Goal: Task Accomplishment & Management: Complete application form

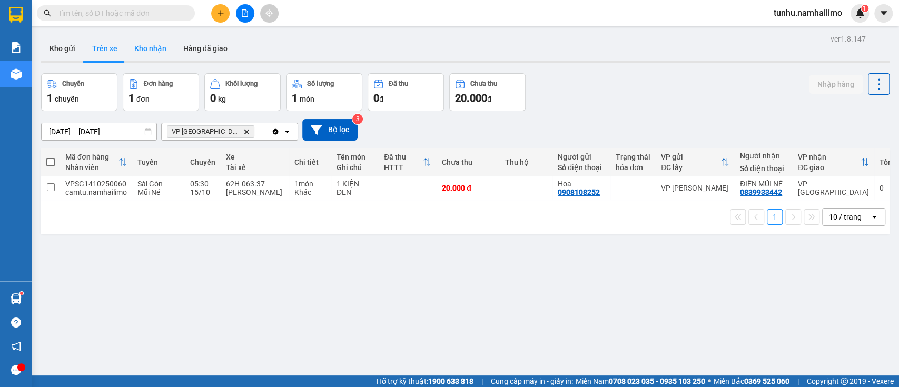
click at [144, 48] on button "Kho nhận" at bounding box center [150, 48] width 49 height 25
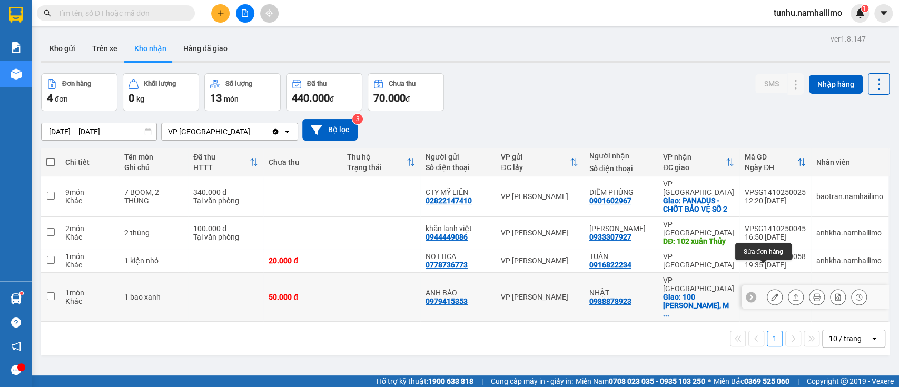
click at [771, 293] on icon at bounding box center [774, 296] width 7 height 7
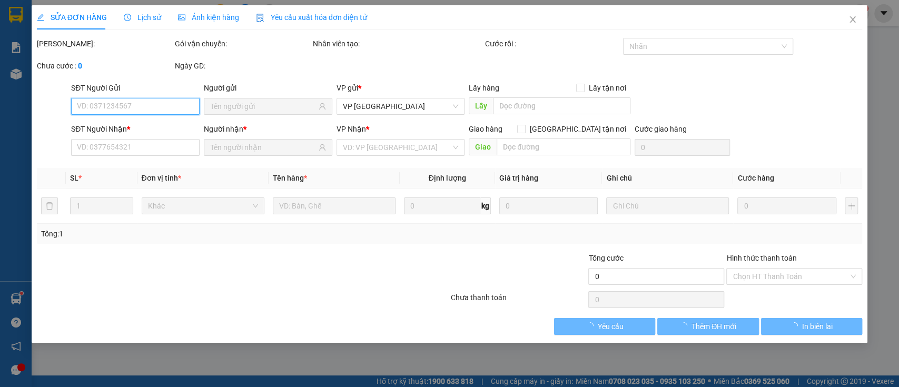
type input "0979415353"
type input "ANH BÁO"
type input "0988878923"
type input "NHẬT"
checkbox input "true"
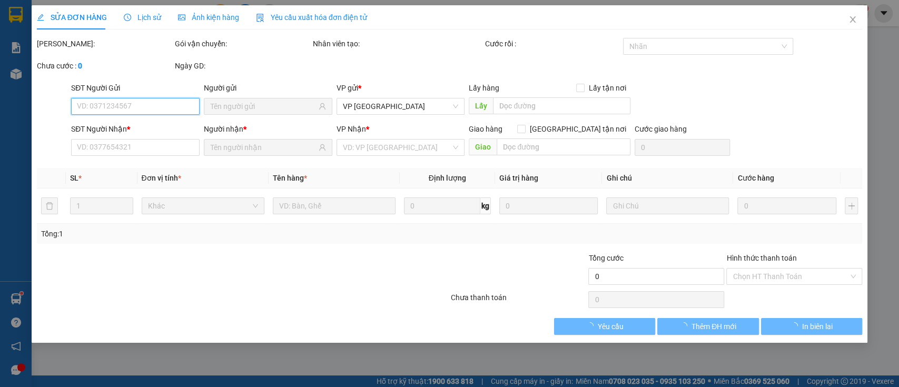
type input "100 [PERSON_NAME], MŨI NÉ"
type input "10.000"
type input "50.000"
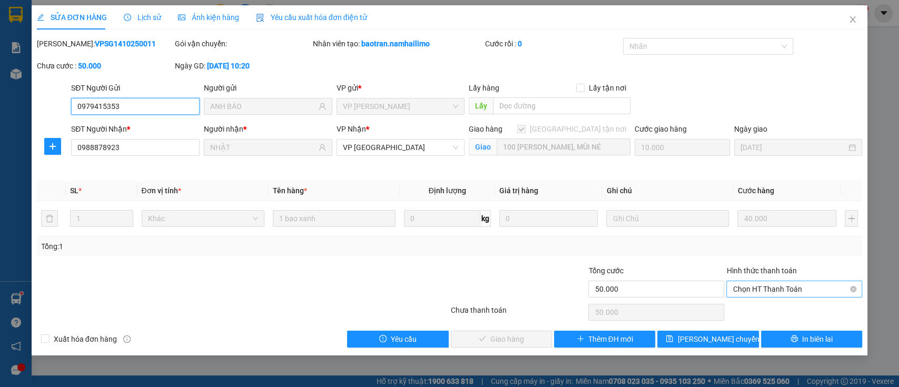
click at [807, 288] on span "Chọn HT Thanh Toán" at bounding box center [793, 289] width 123 height 16
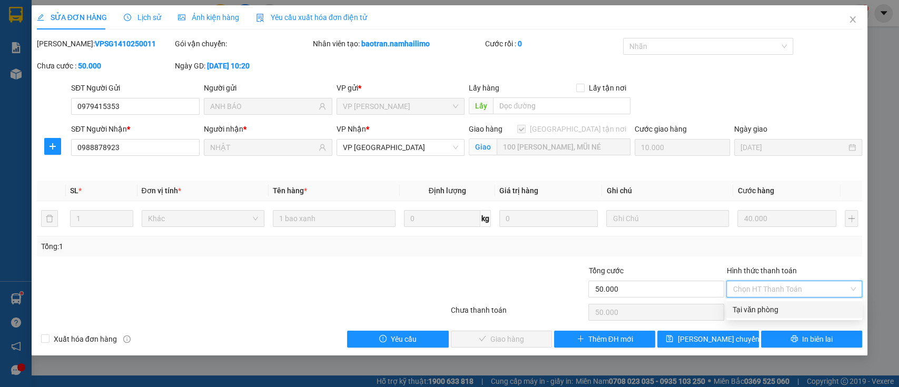
click at [805, 303] on div "Tại văn phòng" at bounding box center [794, 309] width 136 height 17
type input "0"
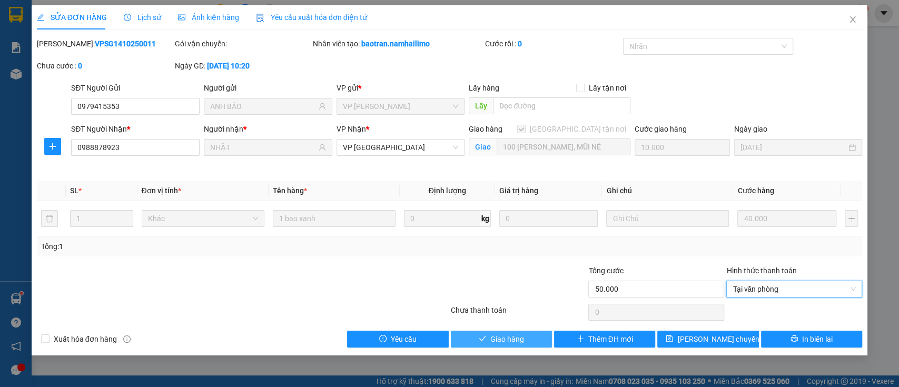
click at [515, 339] on span "Giao hàng" at bounding box center [507, 339] width 34 height 12
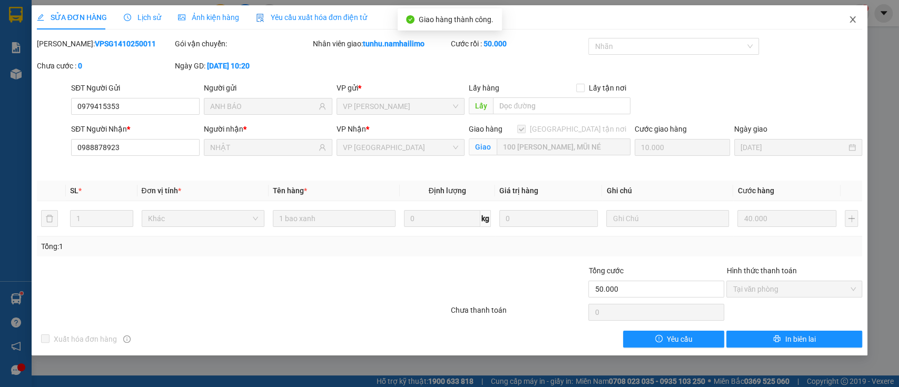
click at [851, 20] on icon "close" at bounding box center [853, 19] width 6 height 6
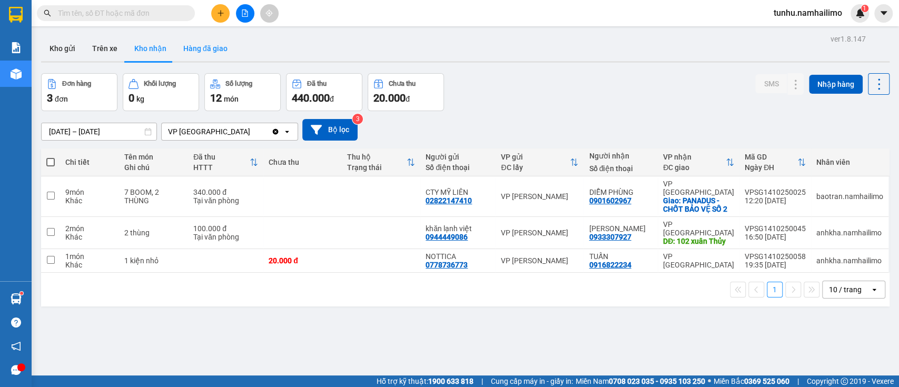
click at [204, 44] on button "Hàng đã giao" at bounding box center [205, 48] width 61 height 25
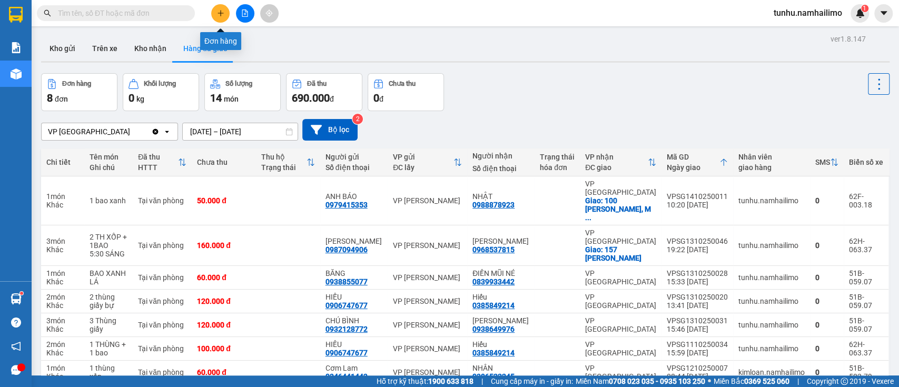
click at [215, 12] on button at bounding box center [220, 13] width 18 height 18
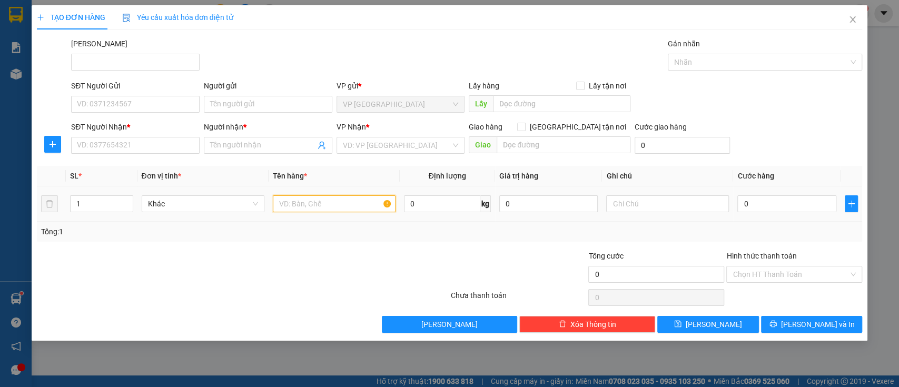
click at [329, 204] on input "text" at bounding box center [334, 203] width 123 height 17
type input "THÙNG XỐP"
click at [779, 205] on input "0" at bounding box center [786, 203] width 99 height 17
type input "003"
type input "3"
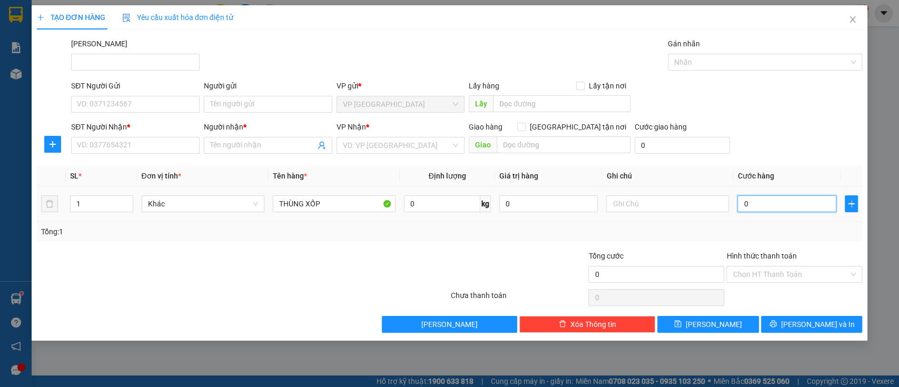
type input "3"
type input "0.030"
type input "30"
type input "00.300"
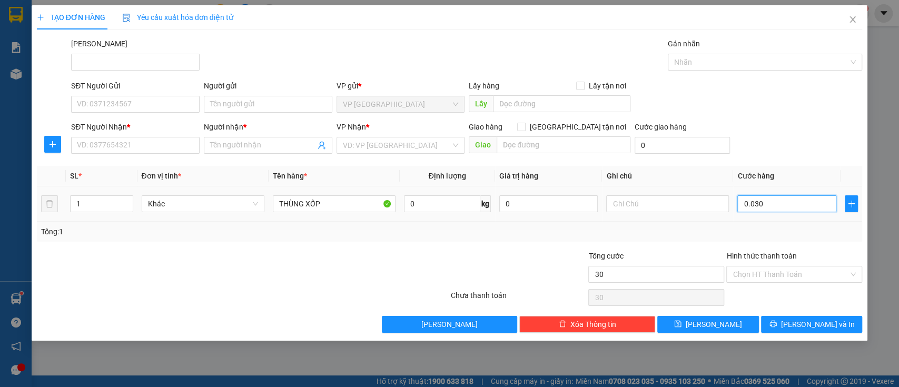
type input "300"
type input "0.003.000"
type input "3.000"
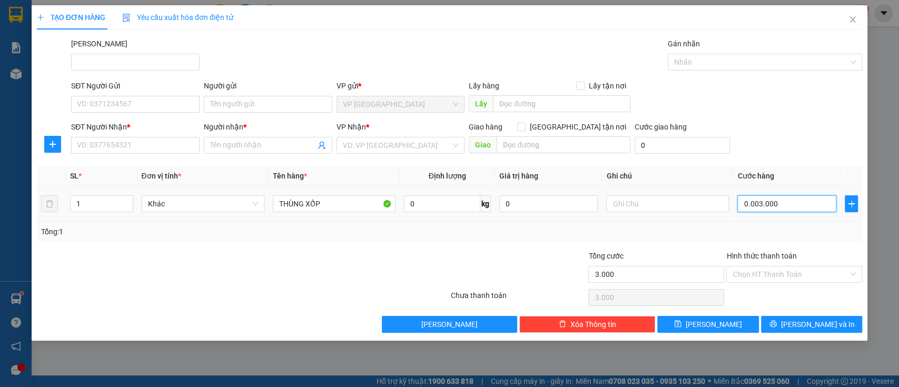
type input "000.030.000"
type input "30.000"
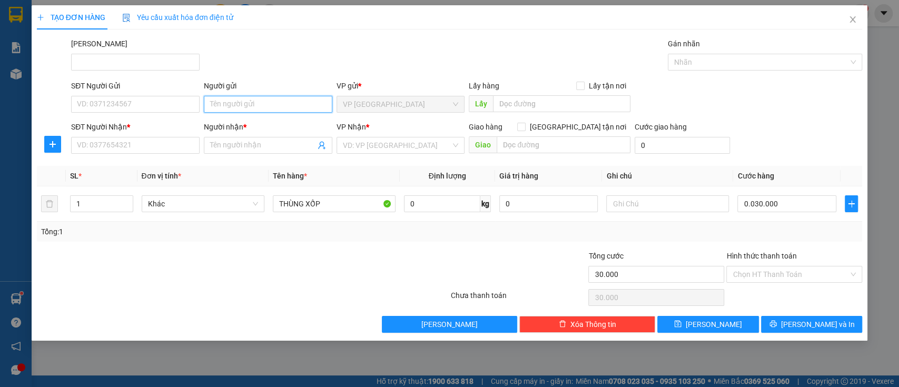
type input "30.000"
click at [243, 102] on input "Người gửi" at bounding box center [268, 104] width 128 height 17
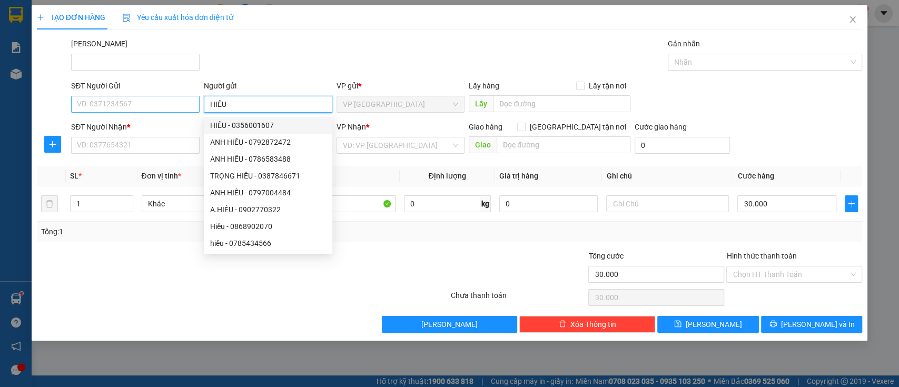
type input "HIẾU"
click at [134, 105] on input "SĐT Người Gửi" at bounding box center [135, 104] width 128 height 17
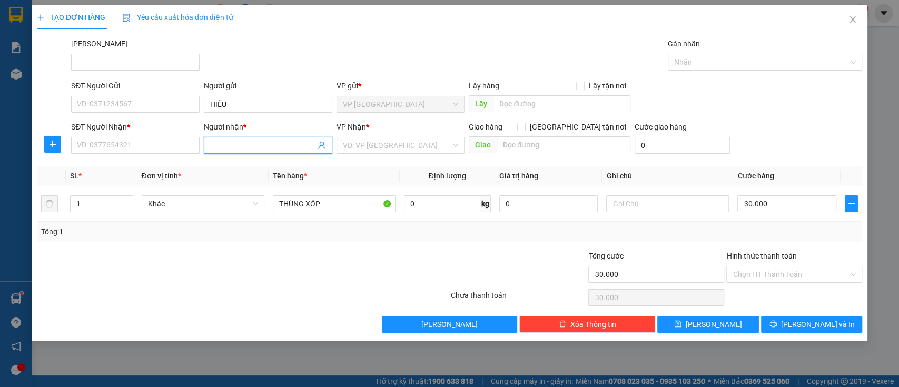
click at [228, 144] on input "Người nhận *" at bounding box center [262, 146] width 105 height 12
type input "CHÚ TÚ"
click at [152, 148] on input "SĐT Người Nhận *" at bounding box center [135, 145] width 128 height 17
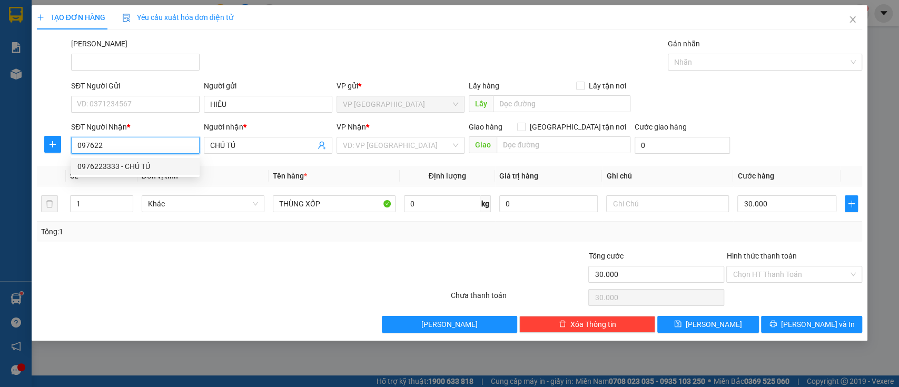
click at [168, 162] on div "0976223333 - CHÚ TÚ" at bounding box center [135, 167] width 116 height 12
type input "0976223333"
type input "CHÚ TÚ"
type input "0976223333"
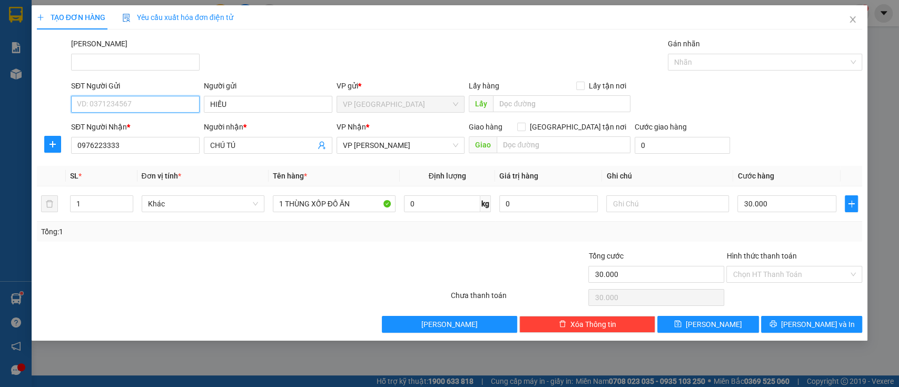
click at [150, 98] on input "SĐT Người Gửi" at bounding box center [135, 104] width 128 height 17
click at [275, 103] on input "HIẾU" at bounding box center [268, 104] width 128 height 17
click at [163, 104] on input "SĐT Người Gửi" at bounding box center [135, 104] width 128 height 17
click at [259, 57] on div "[PERSON_NAME]" at bounding box center [466, 56] width 795 height 37
click at [177, 104] on input "SĐT Người Gửi" at bounding box center [135, 104] width 128 height 17
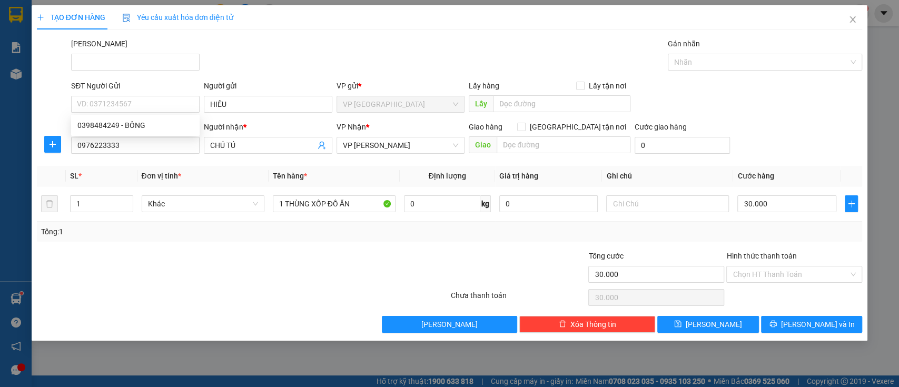
click at [286, 56] on div "[PERSON_NAME]" at bounding box center [466, 56] width 795 height 37
click at [153, 103] on input "SĐT Người Gửi" at bounding box center [135, 104] width 128 height 17
drag, startPoint x: 124, startPoint y: 100, endPoint x: 78, endPoint y: 99, distance: 45.8
click at [78, 99] on input "0394616292" at bounding box center [135, 104] width 128 height 17
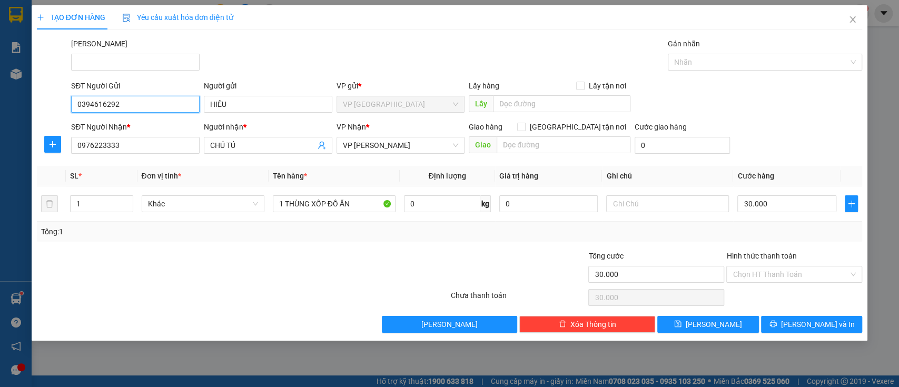
drag, startPoint x: 126, startPoint y: 104, endPoint x: 74, endPoint y: 101, distance: 51.7
click at [74, 101] on input "0394616292" at bounding box center [135, 104] width 128 height 17
type input "0394616292"
click at [352, 53] on div "[PERSON_NAME]" at bounding box center [466, 56] width 795 height 37
click at [813, 319] on span "[PERSON_NAME] và In" at bounding box center [818, 325] width 74 height 12
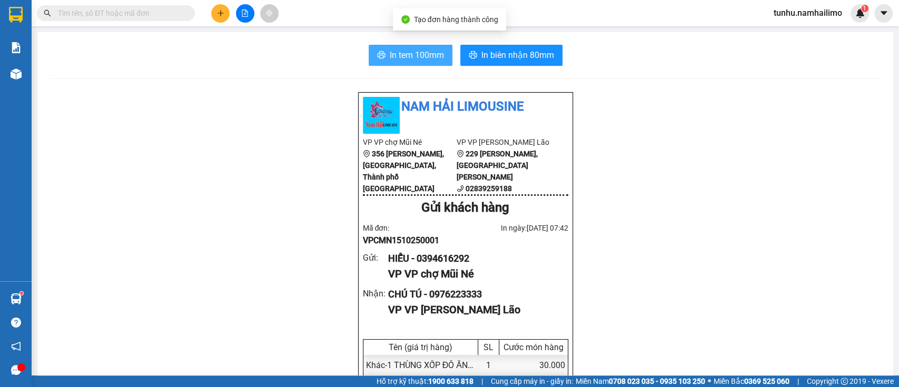
click at [401, 54] on span "In tem 100mm" at bounding box center [417, 54] width 54 height 13
drag, startPoint x: 729, startPoint y: 274, endPoint x: 741, endPoint y: 274, distance: 12.6
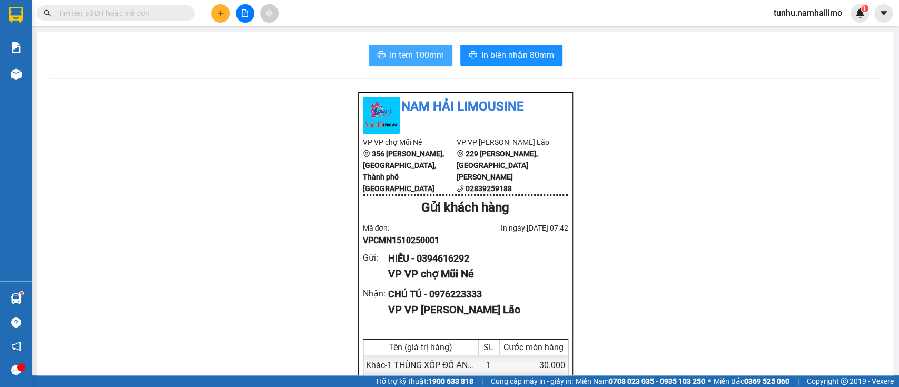
click at [400, 46] on button "In tem 100mm" at bounding box center [411, 55] width 84 height 21
click at [410, 50] on span "In tem 100mm" at bounding box center [417, 54] width 54 height 13
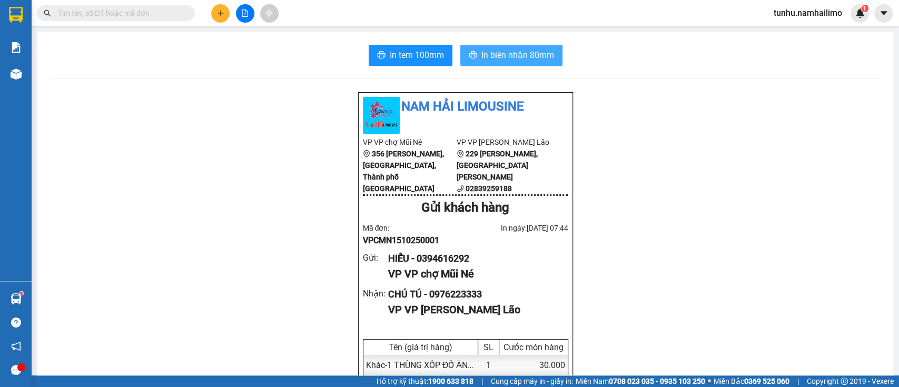
click at [529, 53] on span "In biên nhận 80mm" at bounding box center [517, 54] width 73 height 13
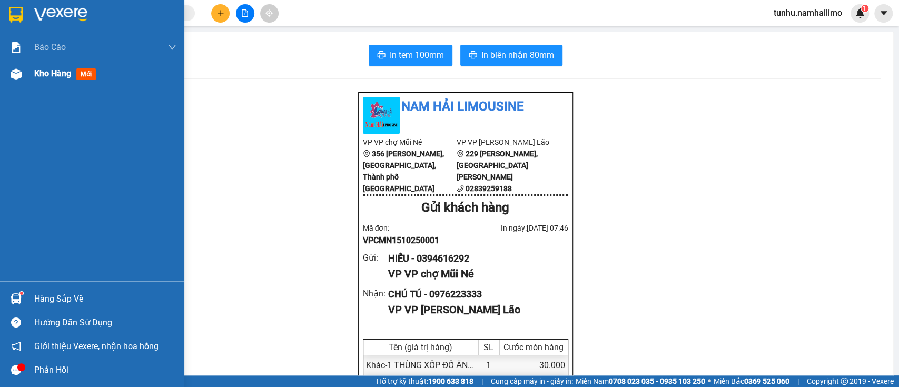
click at [59, 68] on span "Kho hàng" at bounding box center [52, 73] width 37 height 10
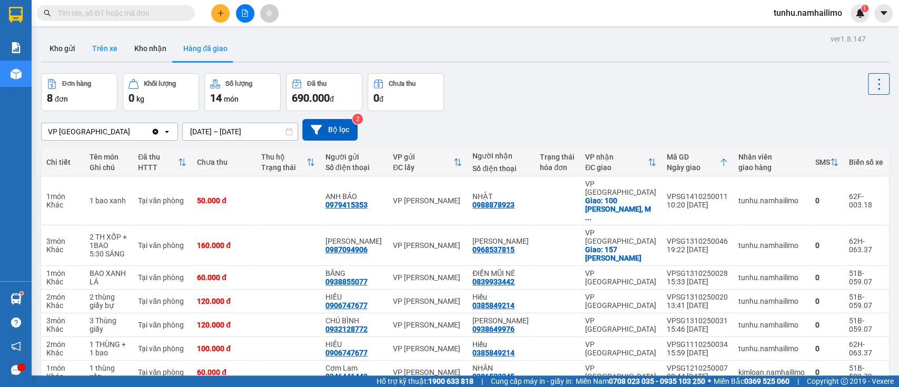
click at [108, 54] on button "Trên xe" at bounding box center [105, 48] width 42 height 25
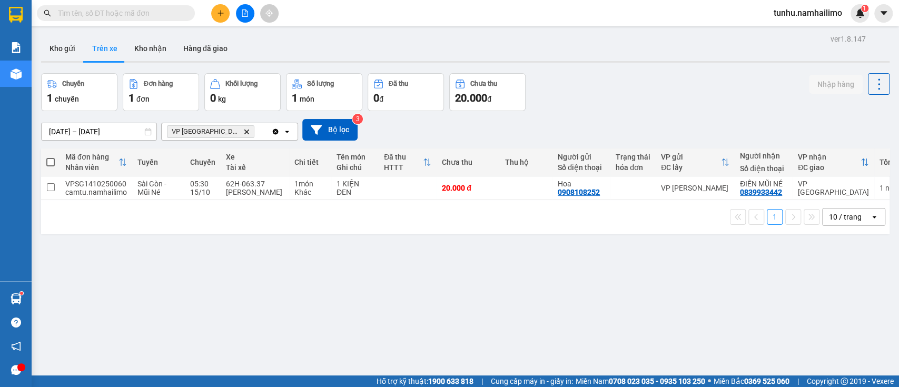
click at [425, 354] on div "ver 1.8.147 Kho gửi Trên xe Kho nhận Hàng đã giao Chuyến 1 chuyến Đơn hàng 1 đơ…" at bounding box center [465, 225] width 857 height 387
